Goal: Task Accomplishment & Management: Use online tool/utility

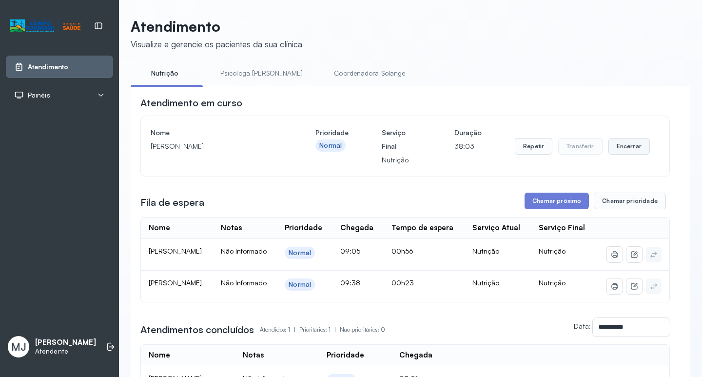
click at [619, 144] on button "Encerrar" at bounding box center [629, 146] width 41 height 17
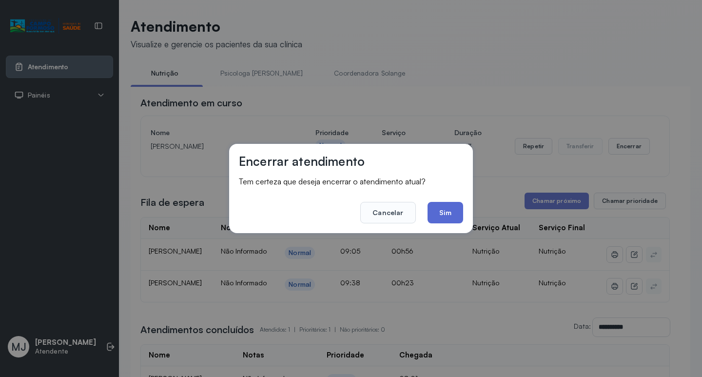
click at [444, 216] on button "Sim" at bounding box center [446, 212] width 36 height 21
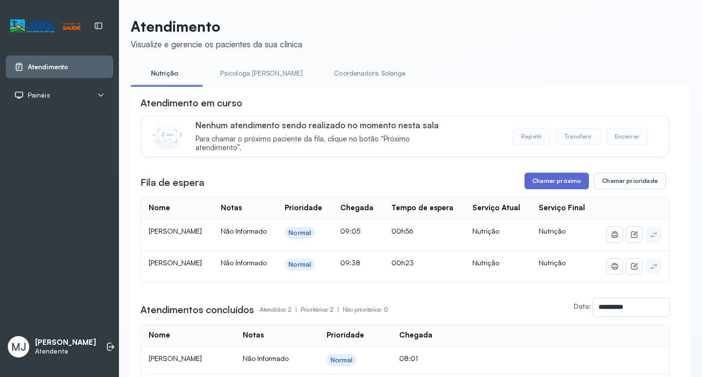
click at [538, 182] on button "Chamar próximo" at bounding box center [557, 181] width 64 height 17
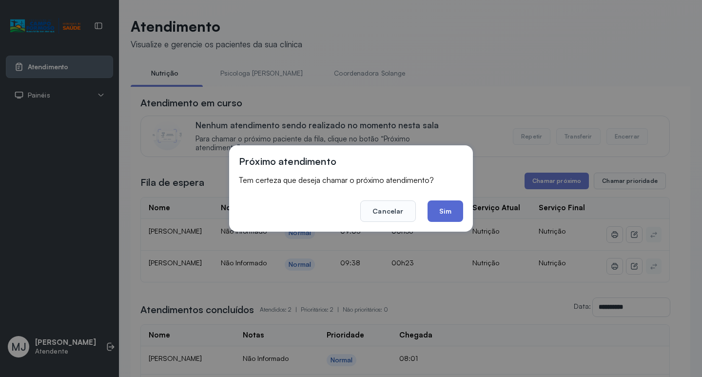
click at [452, 212] on button "Sim" at bounding box center [446, 210] width 36 height 21
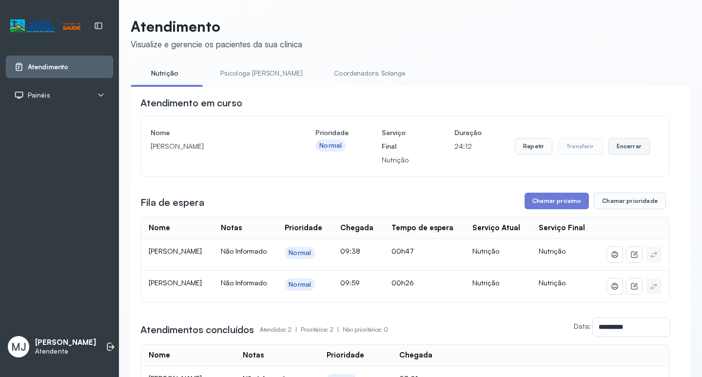
click at [613, 151] on button "Encerrar" at bounding box center [629, 146] width 41 height 17
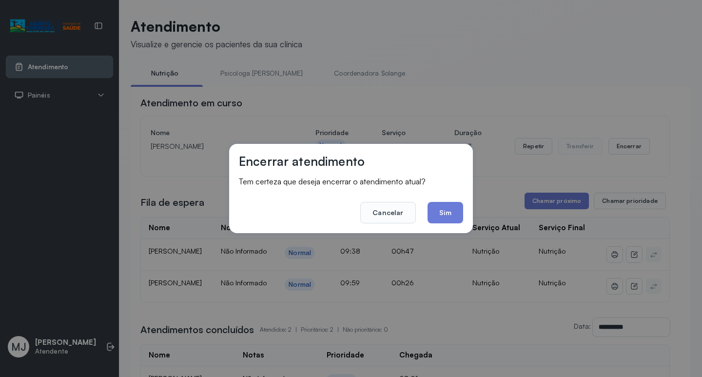
drag, startPoint x: 446, startPoint y: 208, endPoint x: 289, endPoint y: 69, distance: 209.7
click at [446, 205] on button "Sim" at bounding box center [446, 212] width 36 height 21
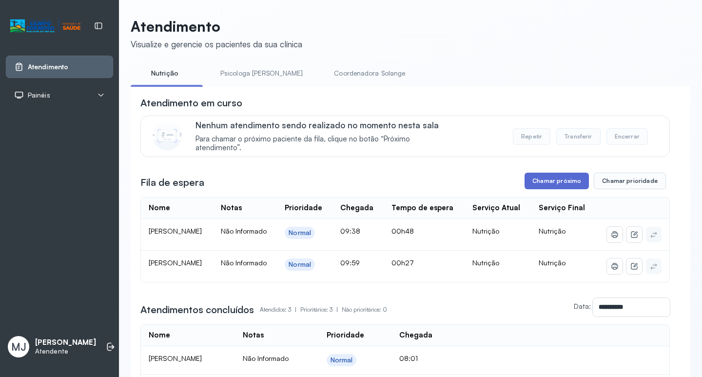
click at [560, 182] on button "Chamar próximo" at bounding box center [557, 181] width 64 height 17
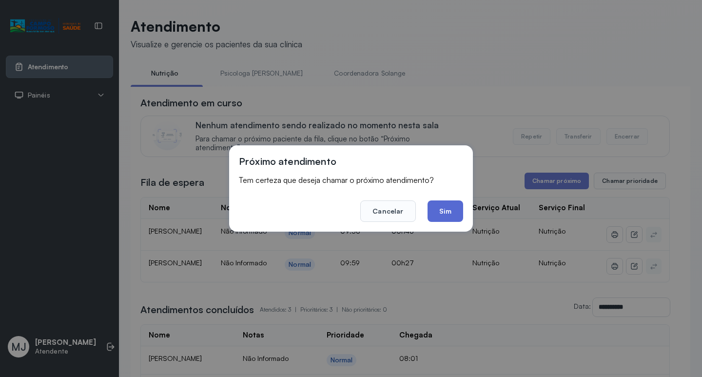
click at [450, 211] on button "Sim" at bounding box center [446, 210] width 36 height 21
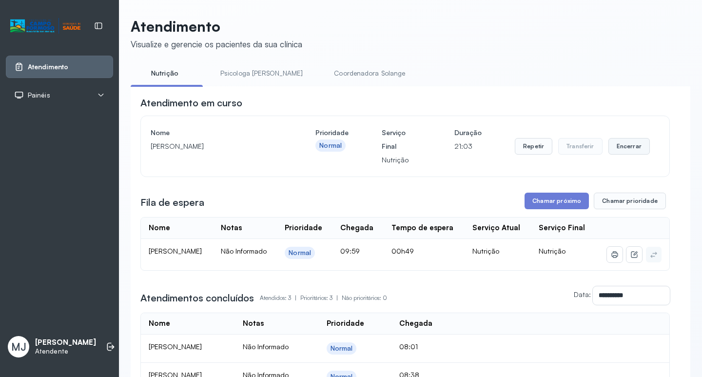
click at [624, 151] on button "Encerrar" at bounding box center [629, 146] width 41 height 17
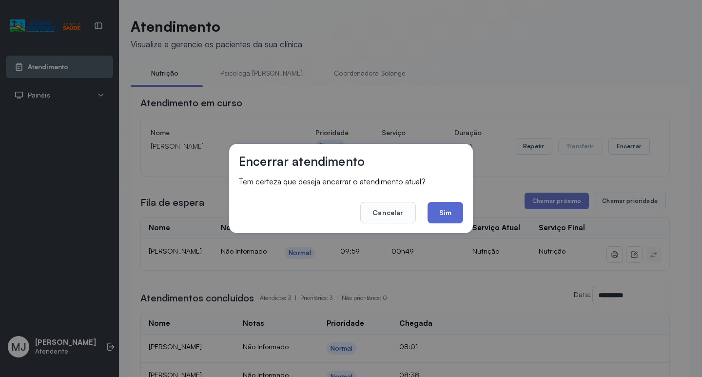
click at [432, 211] on button "Sim" at bounding box center [446, 212] width 36 height 21
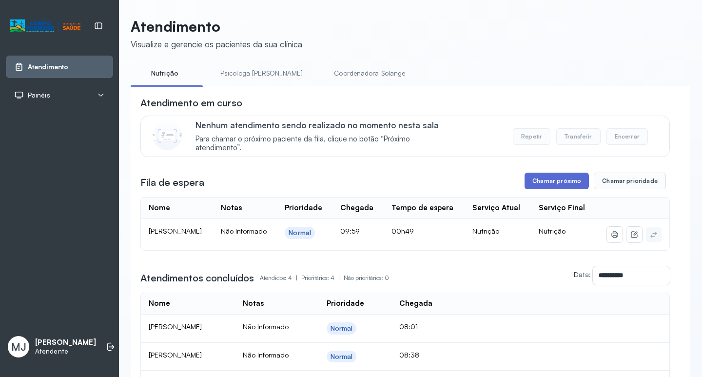
click at [555, 180] on button "Chamar próximo" at bounding box center [557, 181] width 64 height 17
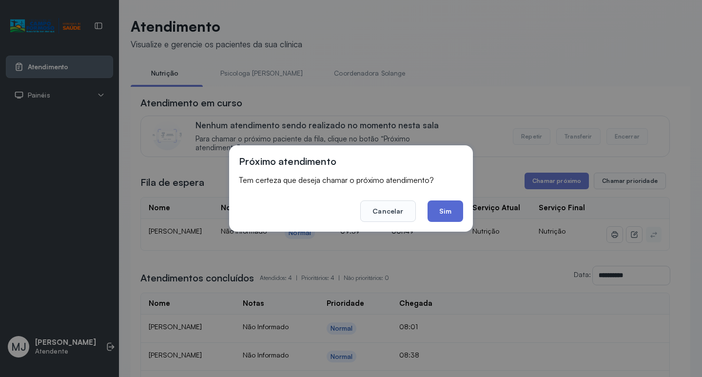
click at [451, 210] on button "Sim" at bounding box center [446, 210] width 36 height 21
